Goal: Information Seeking & Learning: Find specific fact

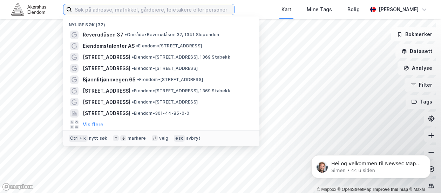
paste input "Øvre Dyrhusbakken 38"
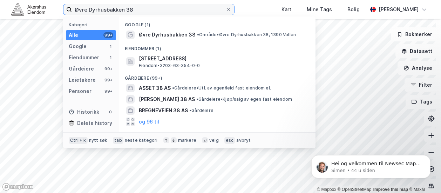
type input "Øvre Dyrhusbakken 38"
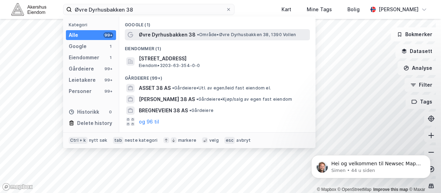
click at [184, 36] on span "Øvre Dyrhusbakken 38" at bounding box center [167, 35] width 57 height 8
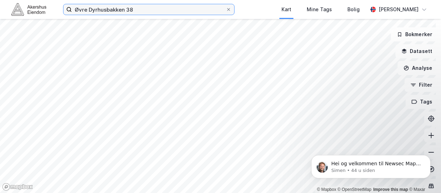
click at [139, 9] on input "Øvre Dyrhusbakken 38" at bounding box center [149, 9] width 154 height 11
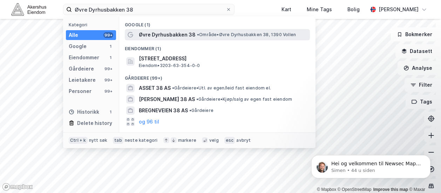
click at [158, 35] on span "Øvre Dyrhusbakken 38" at bounding box center [167, 35] width 57 height 8
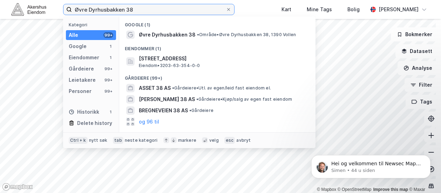
click at [150, 12] on input "Øvre Dyrhusbakken 38" at bounding box center [149, 9] width 154 height 11
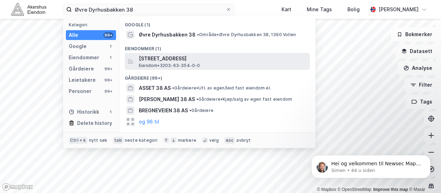
click at [196, 60] on span "[STREET_ADDRESS]" at bounding box center [223, 58] width 168 height 8
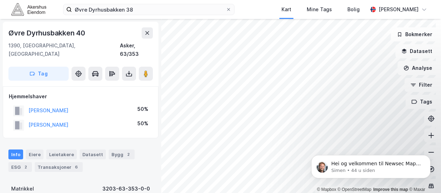
scroll to position [2, 0]
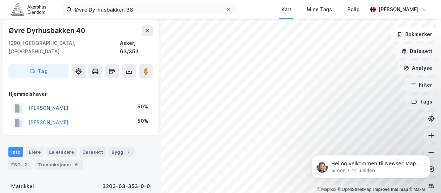
click at [0, 0] on button "[PERSON_NAME]" at bounding box center [0, 0] width 0 height 0
